Goal: Find specific page/section: Find specific page/section

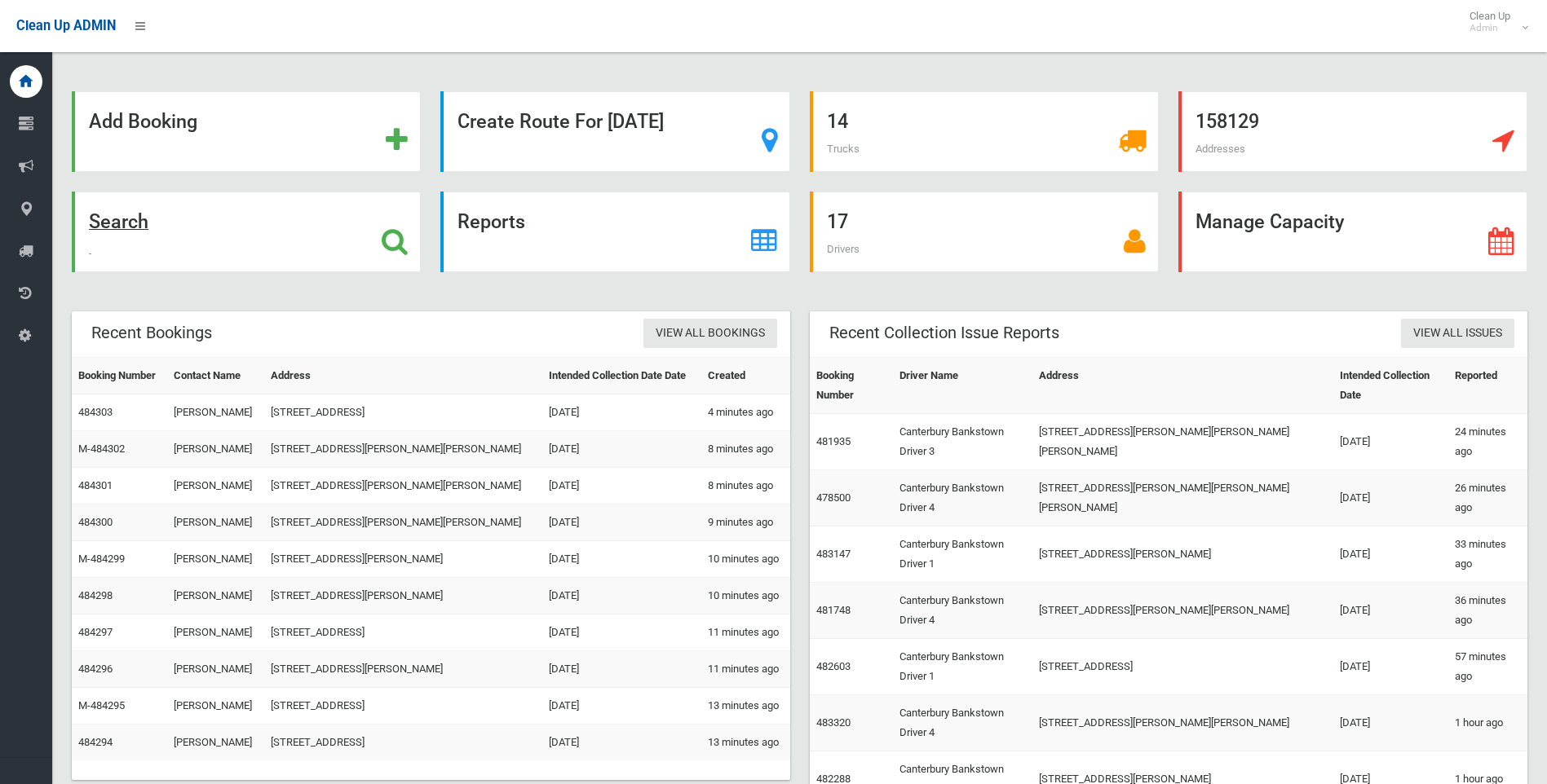
click at [246, 228] on div "Search" at bounding box center [246, 232] width 349 height 81
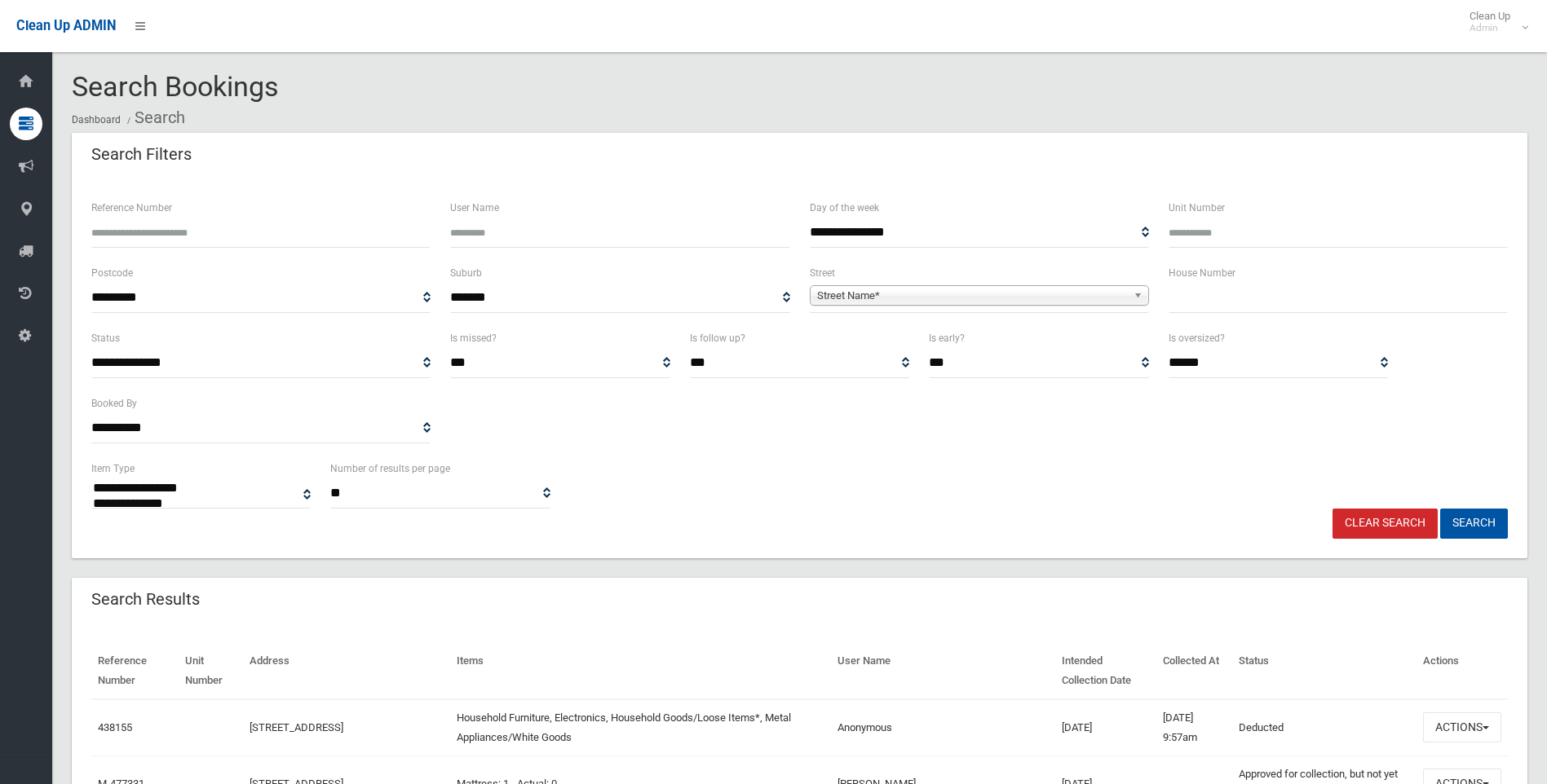
select select
click at [922, 299] on span "Street Name*" at bounding box center [972, 295] width 310 height 19
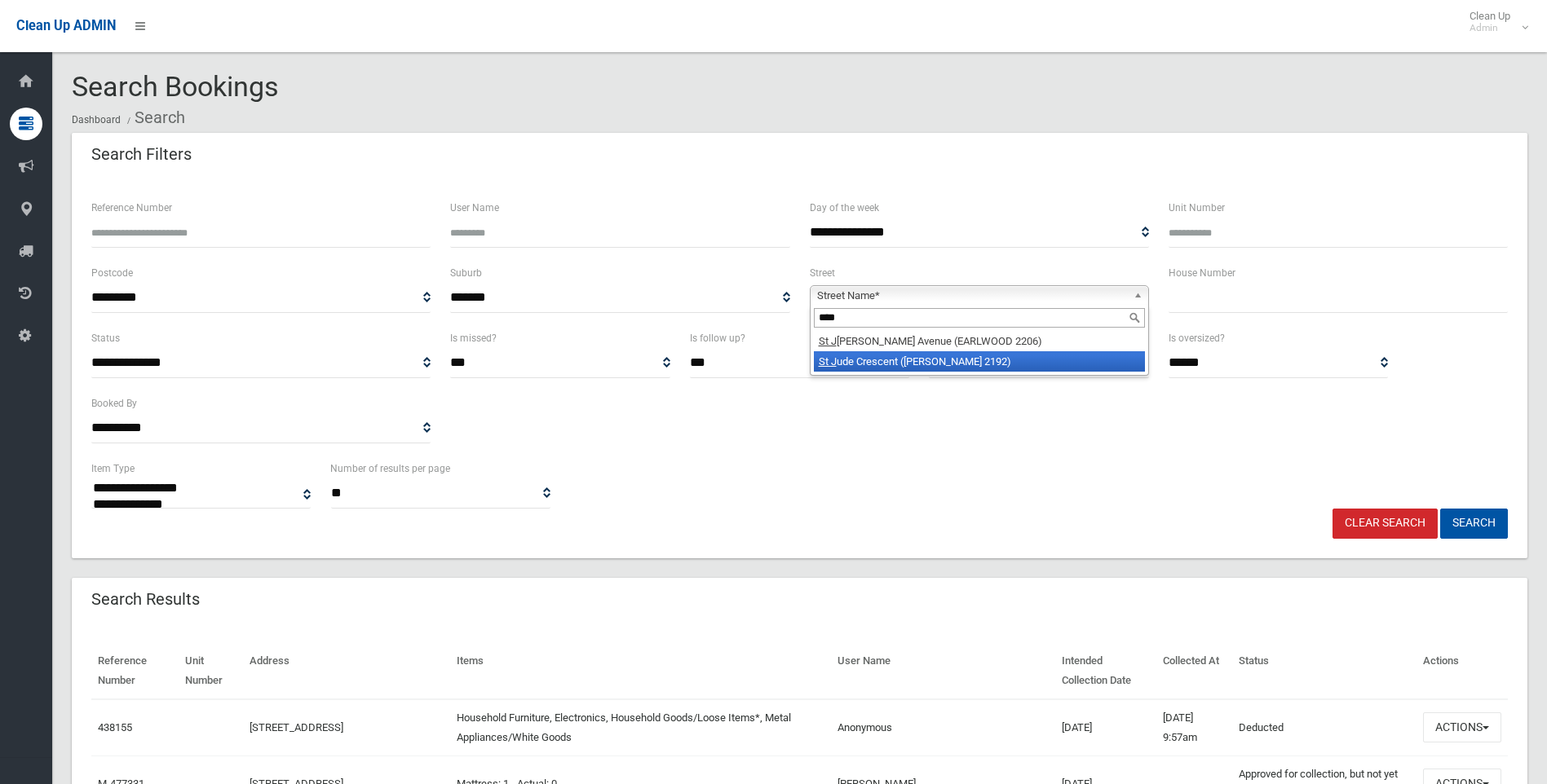
type input "****"
click at [904, 357] on li "[GEOGRAPHIC_DATA] ([PERSON_NAME] 2192)" at bounding box center [979, 361] width 331 height 20
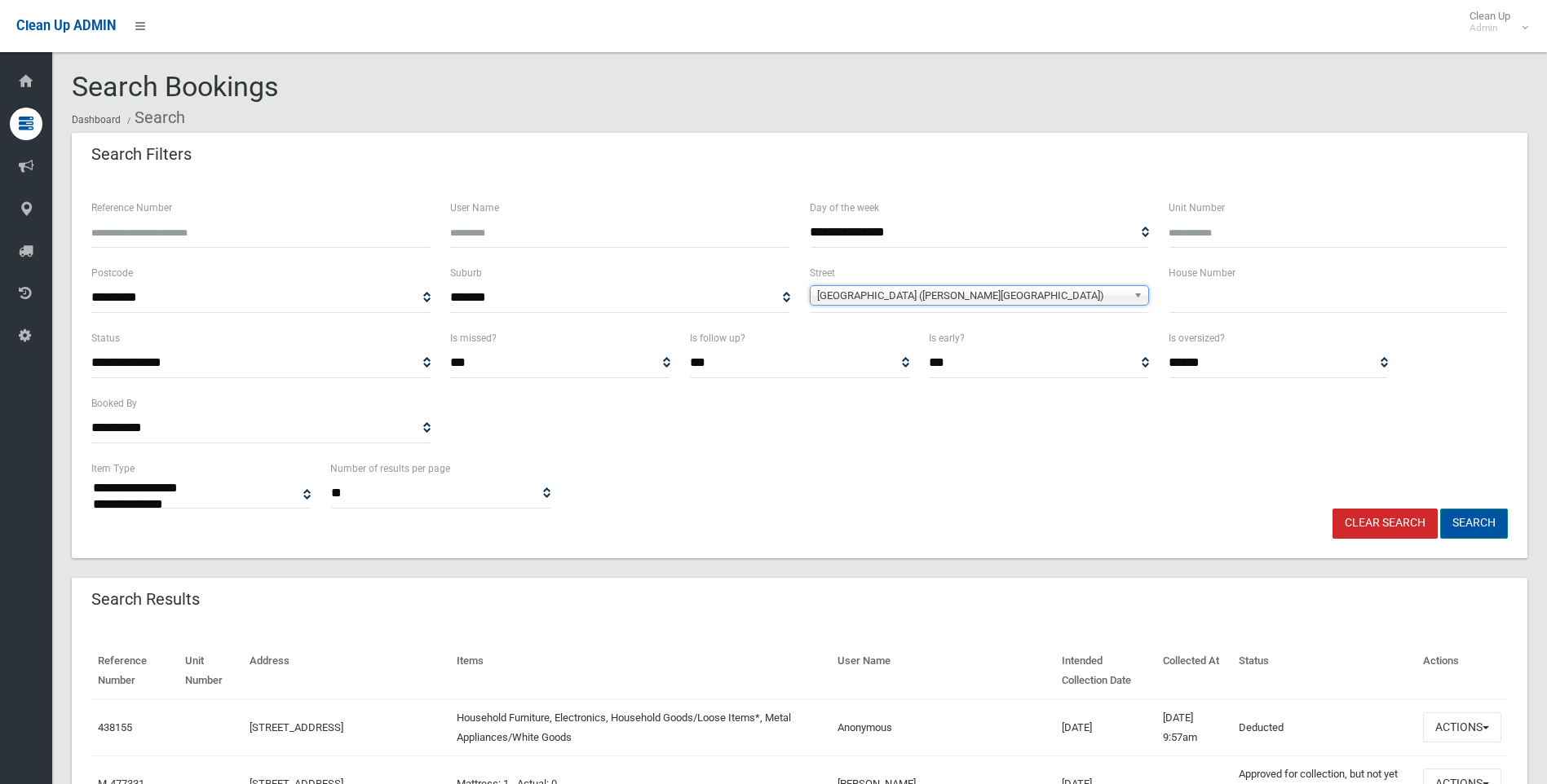
click at [1476, 533] on button "Search" at bounding box center [1474, 524] width 68 height 30
click at [904, 292] on span "[GEOGRAPHIC_DATA] ([PERSON_NAME][GEOGRAPHIC_DATA])" at bounding box center [972, 295] width 310 height 19
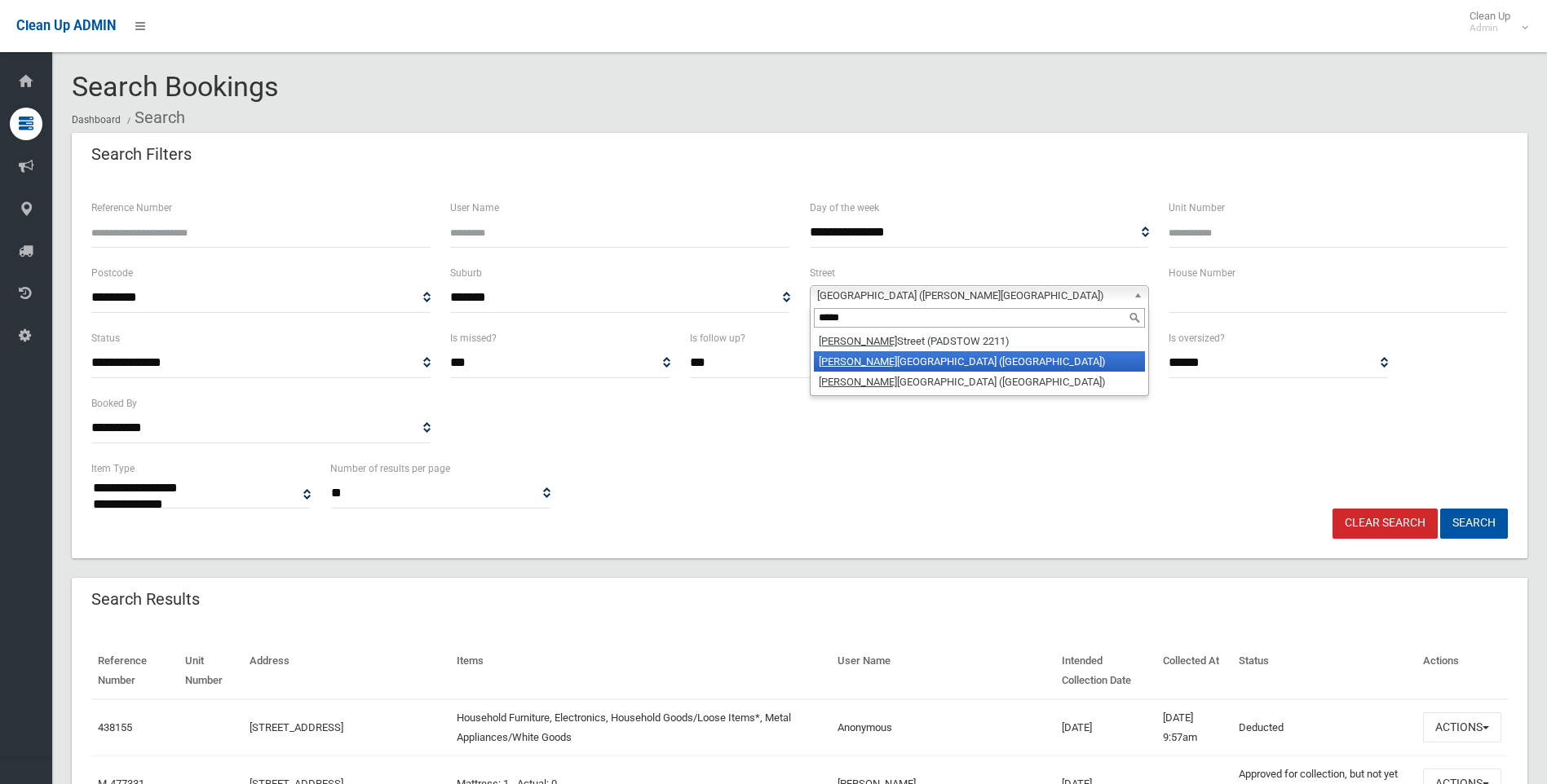
type input "*****"
click at [917, 368] on li "[PERSON_NAME][GEOGRAPHIC_DATA] ([GEOGRAPHIC_DATA])" at bounding box center [979, 361] width 331 height 20
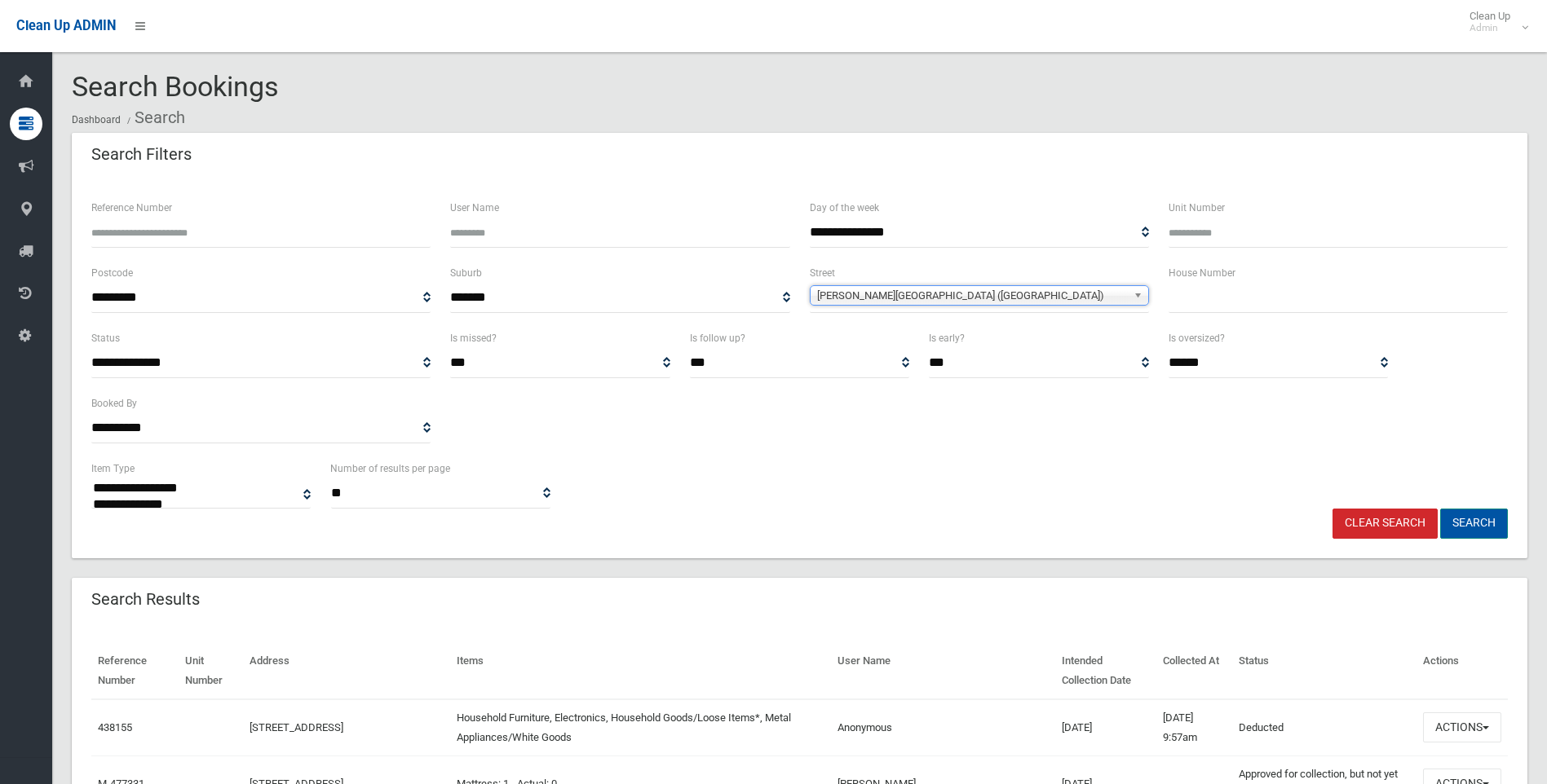
click at [1495, 524] on button "Search" at bounding box center [1474, 524] width 68 height 30
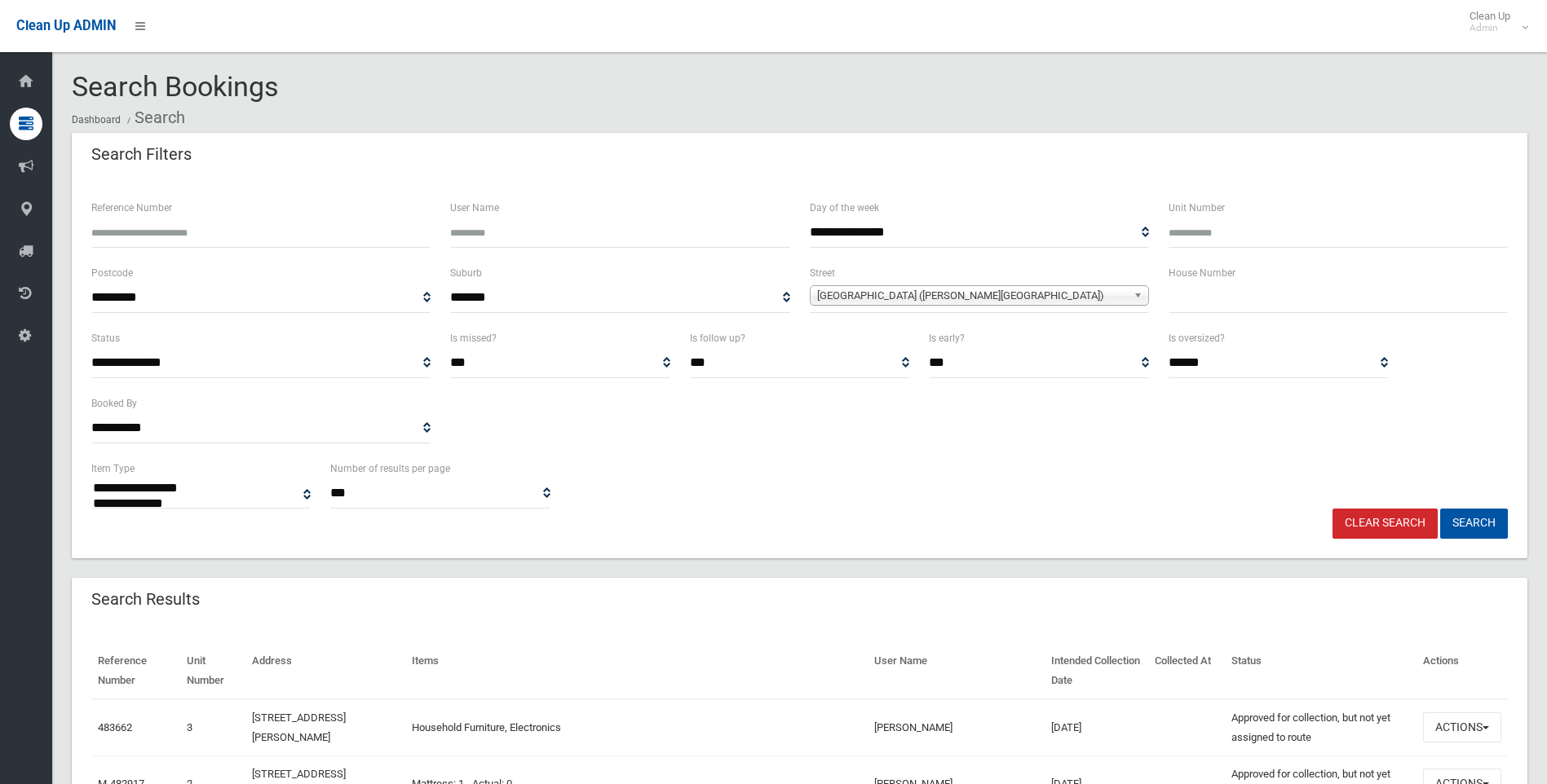
select select
drag, startPoint x: 727, startPoint y: 562, endPoint x: 754, endPoint y: 520, distance: 49.9
